Goal: Register for event/course

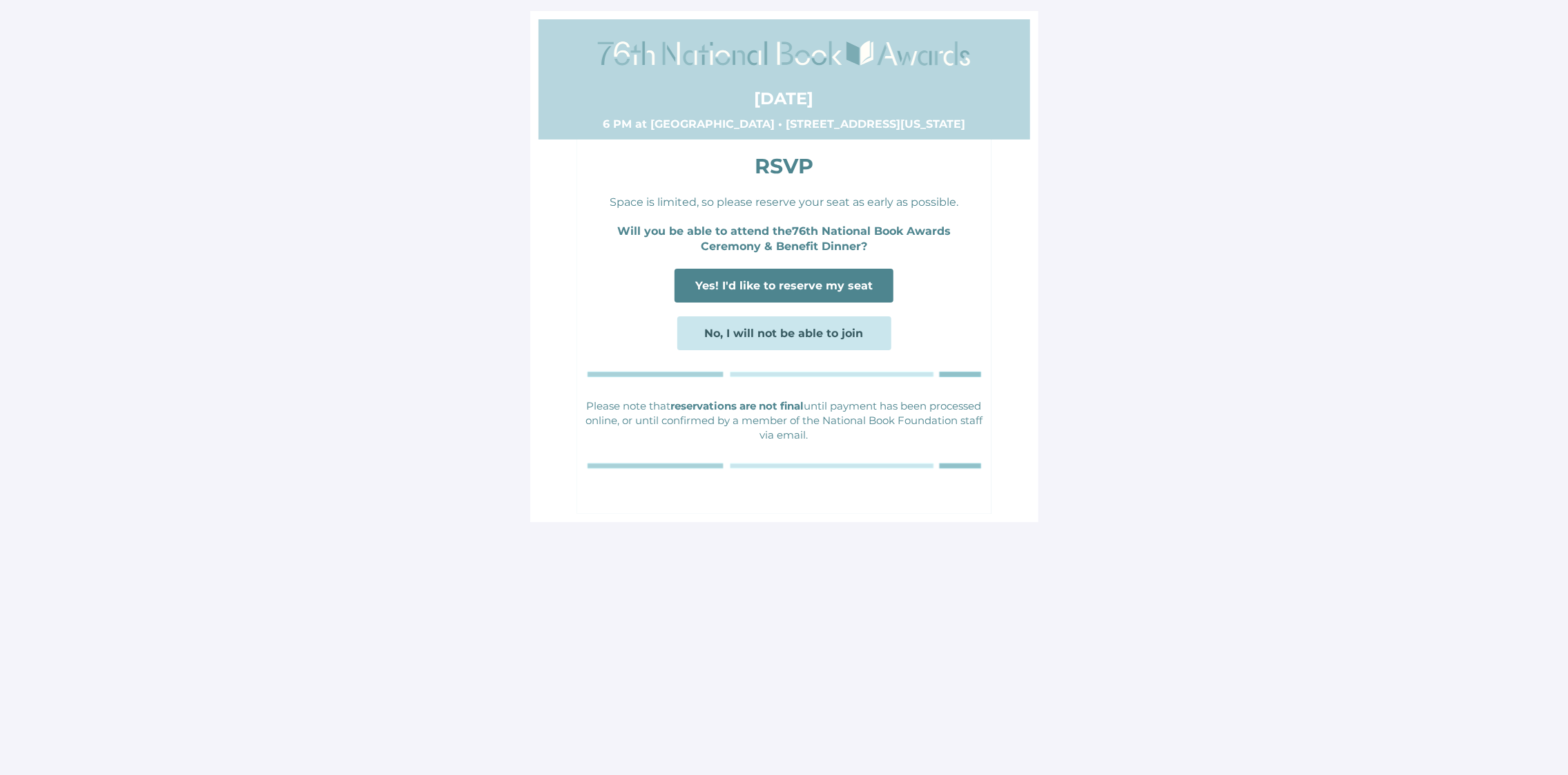
click at [803, 279] on span "Yes! I'd like to reserve my seat" at bounding box center [784, 285] width 178 height 13
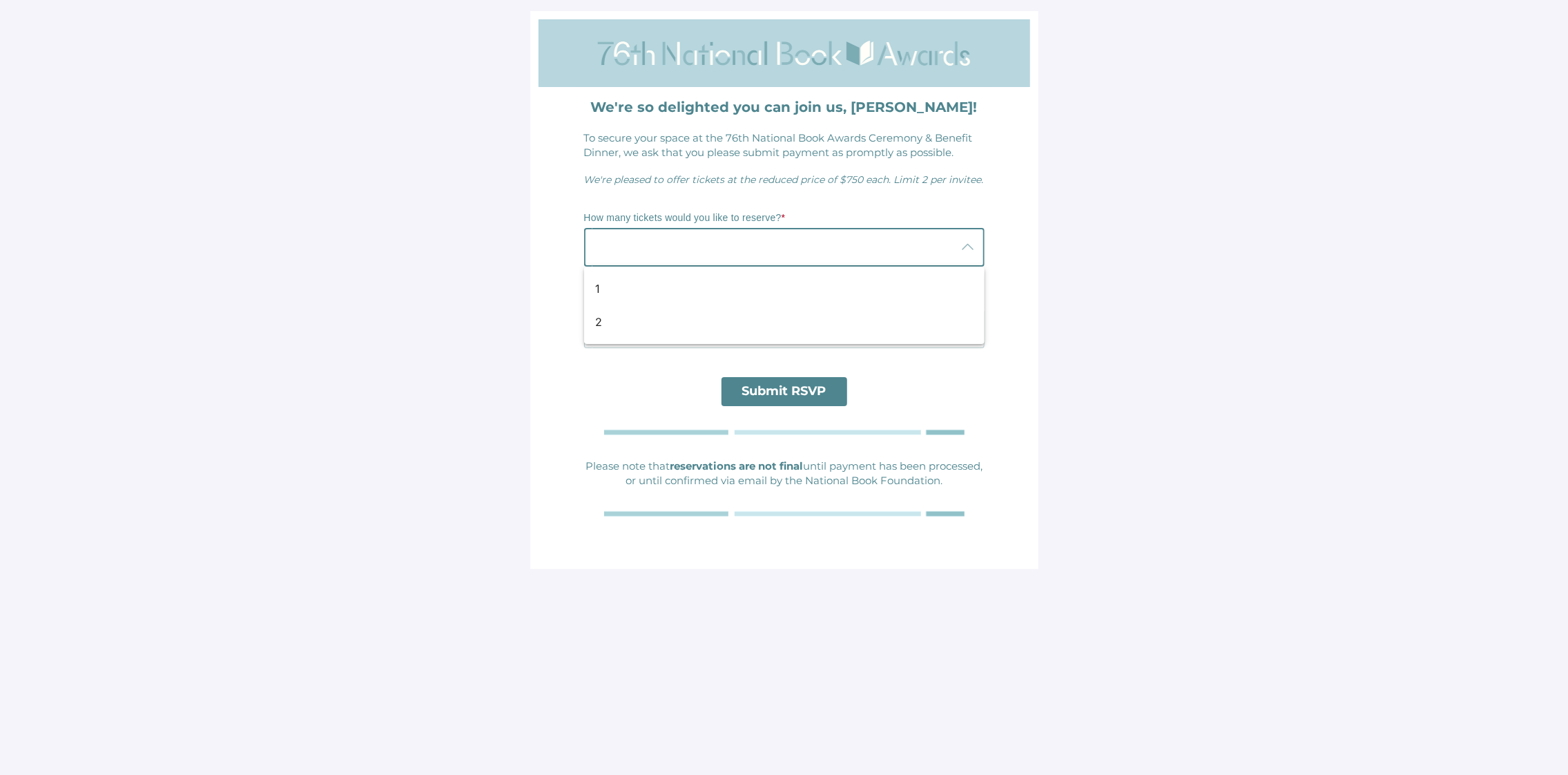
click at [965, 250] on icon at bounding box center [968, 246] width 16 height 16
click at [707, 321] on div "2" at bounding box center [779, 321] width 367 height 16
type input "2"
click at [754, 327] on div at bounding box center [770, 328] width 373 height 39
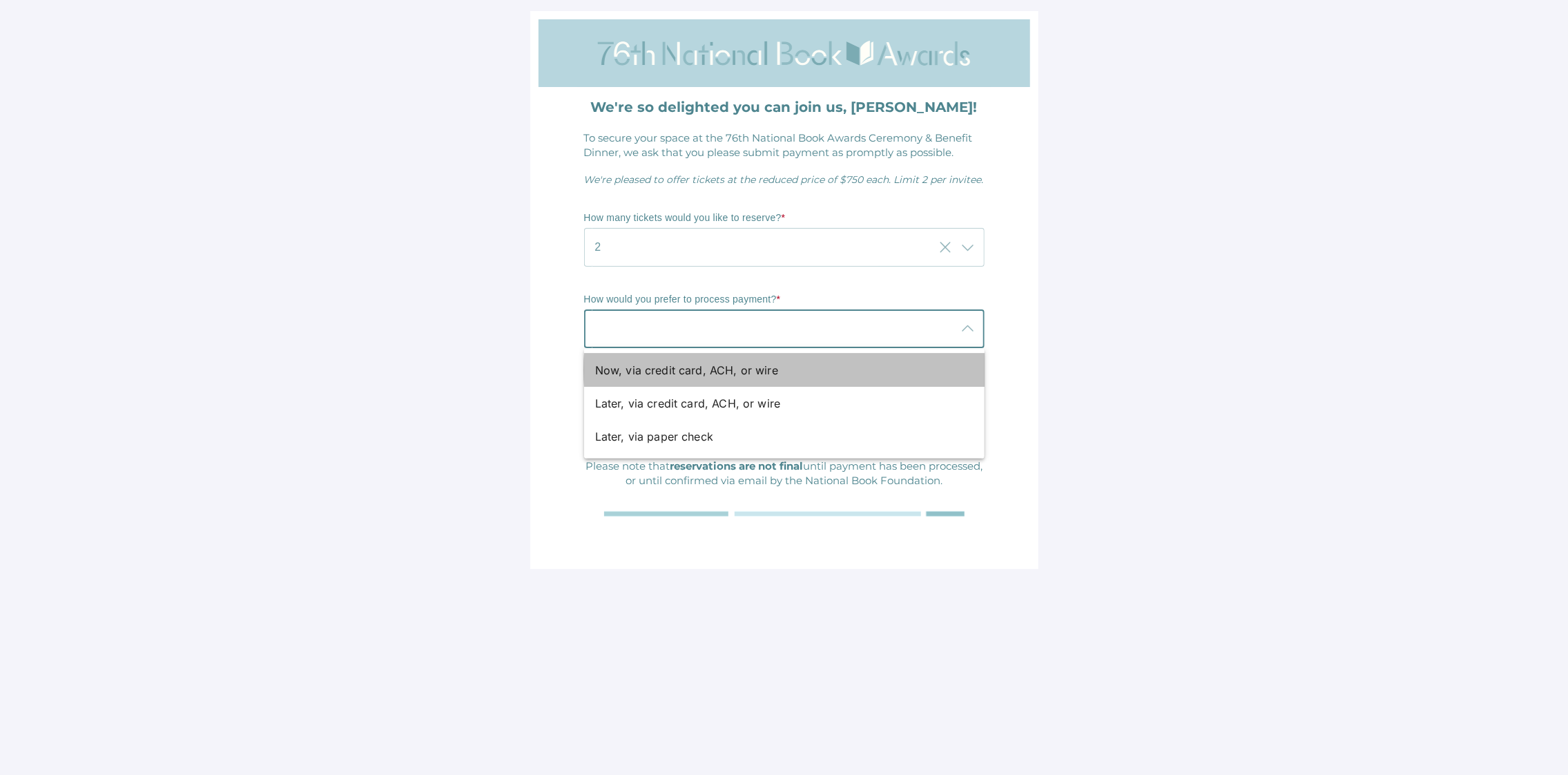
click at [750, 373] on div "Now, via credit card, ACH, or wire" at bounding box center [779, 370] width 367 height 16
type input "Now, via credit card, ACH, or wire"
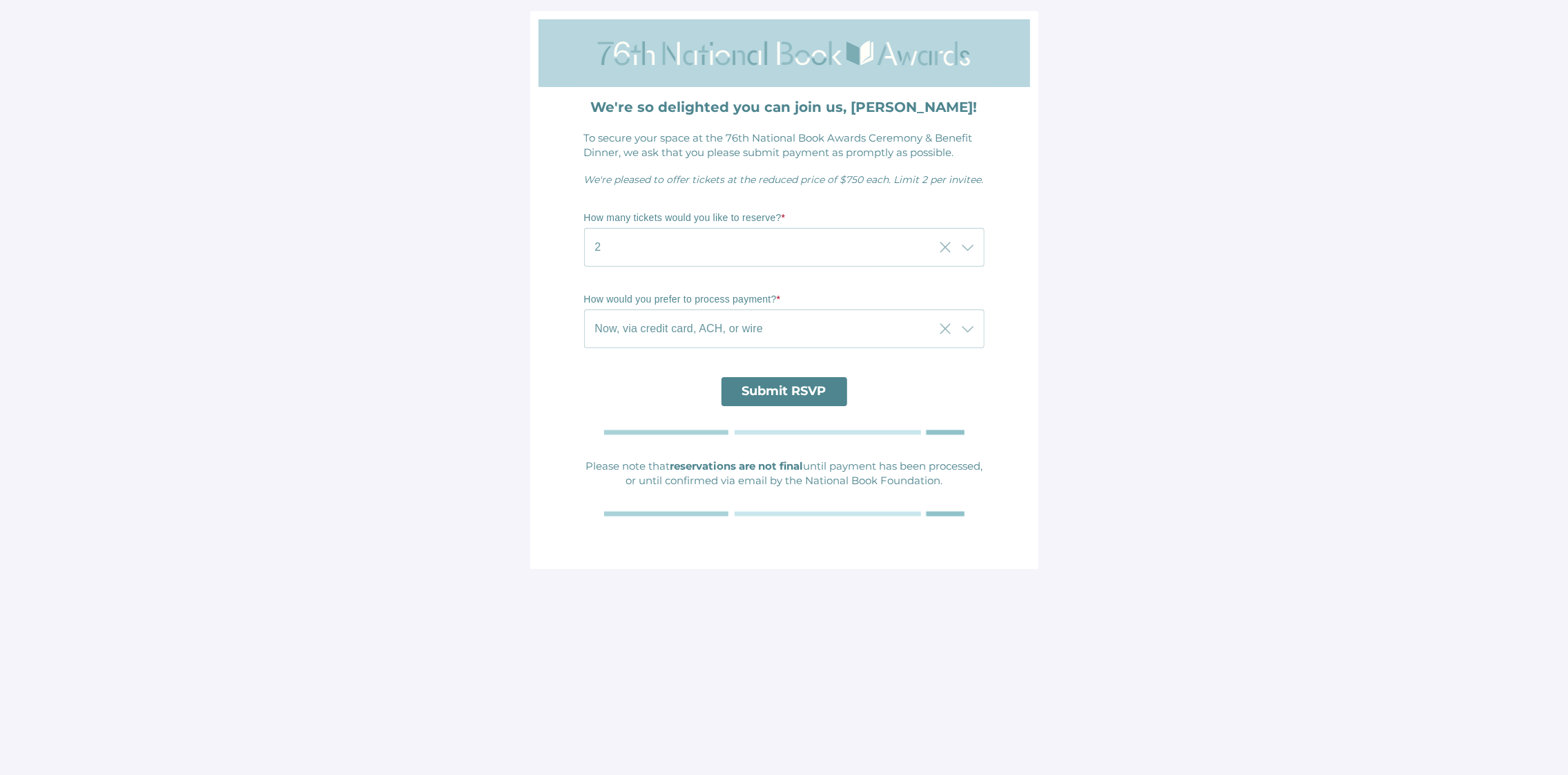
click at [784, 393] on span "Submit RSVP" at bounding box center [784, 391] width 85 height 15
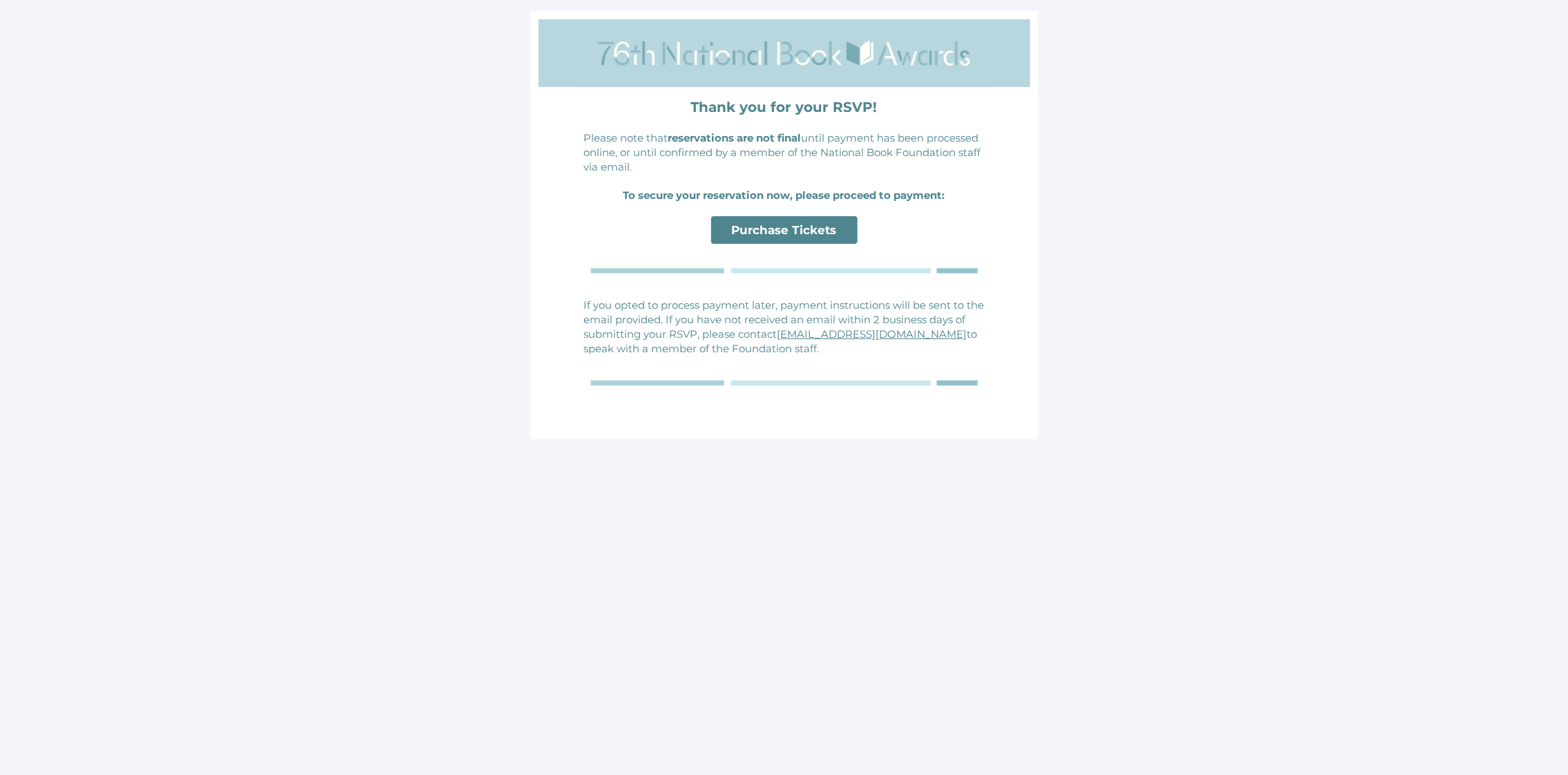
click at [821, 233] on span "Purchase Tickets" at bounding box center [784, 230] width 105 height 14
